Goal: Information Seeking & Learning: Learn about a topic

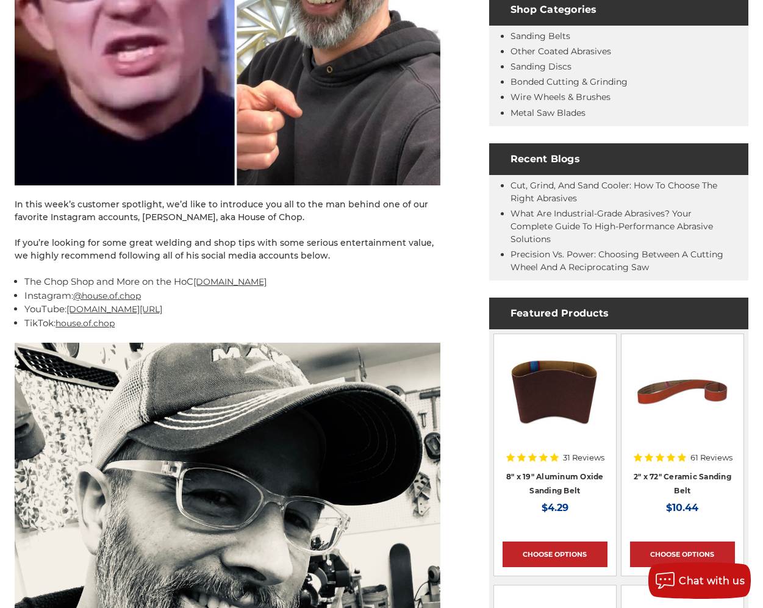
scroll to position [492, 0]
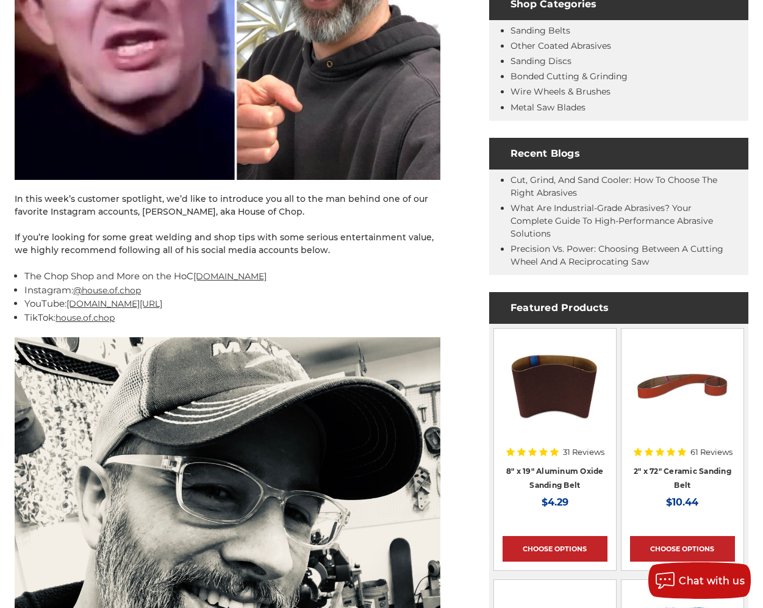
click at [266, 276] on link "[DOMAIN_NAME]" at bounding box center [229, 276] width 73 height 11
drag, startPoint x: 140, startPoint y: 211, endPoint x: 208, endPoint y: 215, distance: 67.8
click at [208, 215] on p "In this week’s customer spotlight, we’d like to introduce you all to the man be…" at bounding box center [228, 206] width 426 height 26
copy p "Philip Kaminski"
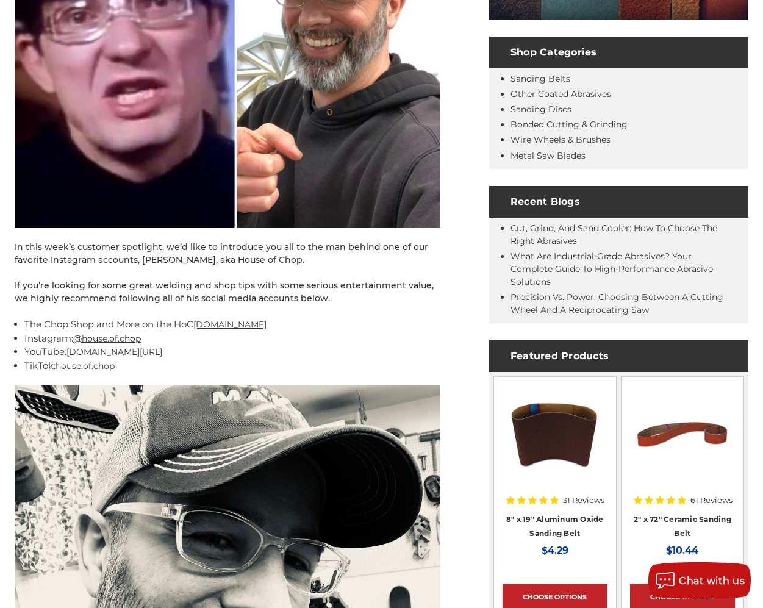
click at [162, 354] on link "[DOMAIN_NAME][URL]" at bounding box center [114, 351] width 96 height 11
